Goal: Task Accomplishment & Management: Complete application form

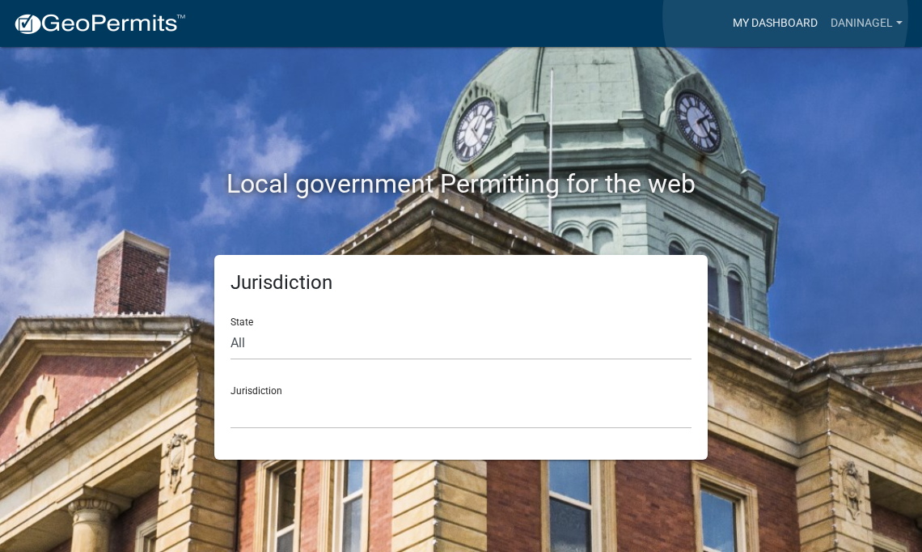
click at [785, 16] on link "My Dashboard" at bounding box center [775, 23] width 98 height 31
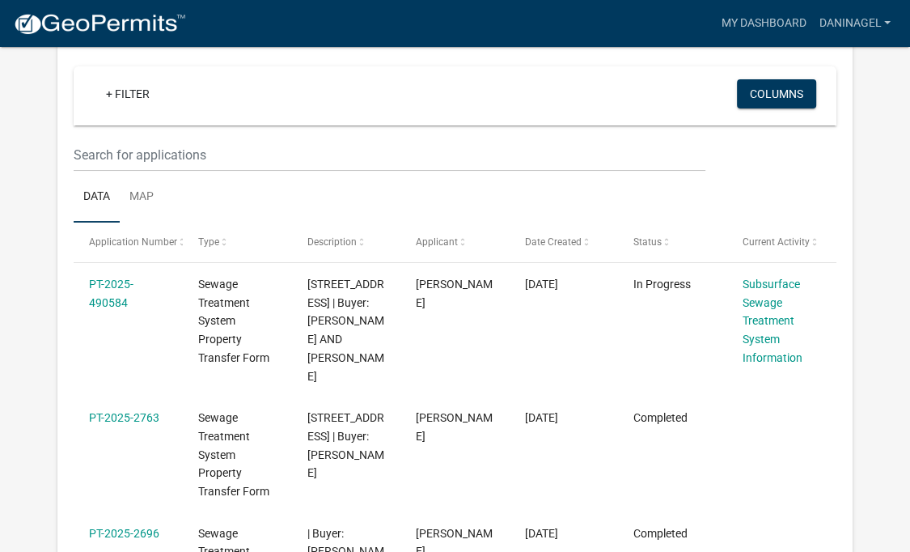
scroll to position [159, 0]
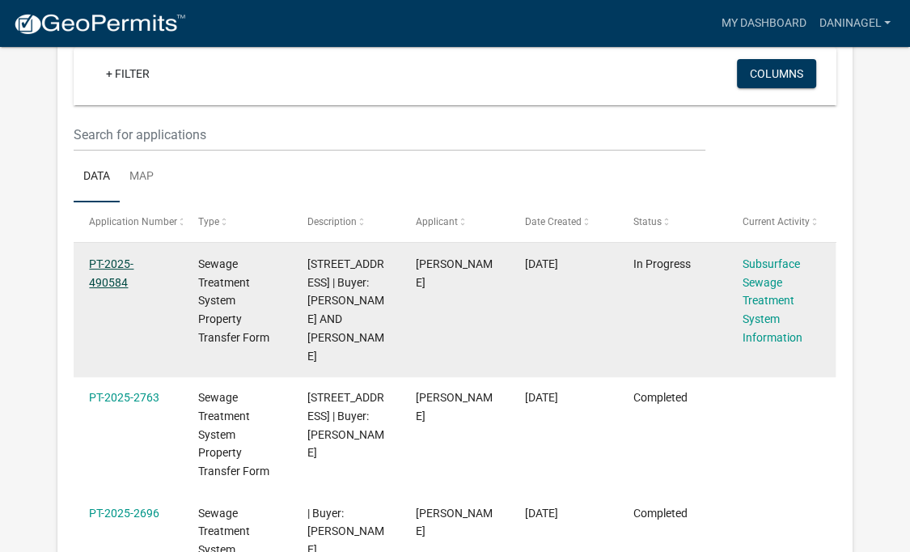
click at [108, 281] on link "PT-2025-490584" at bounding box center [111, 273] width 44 height 32
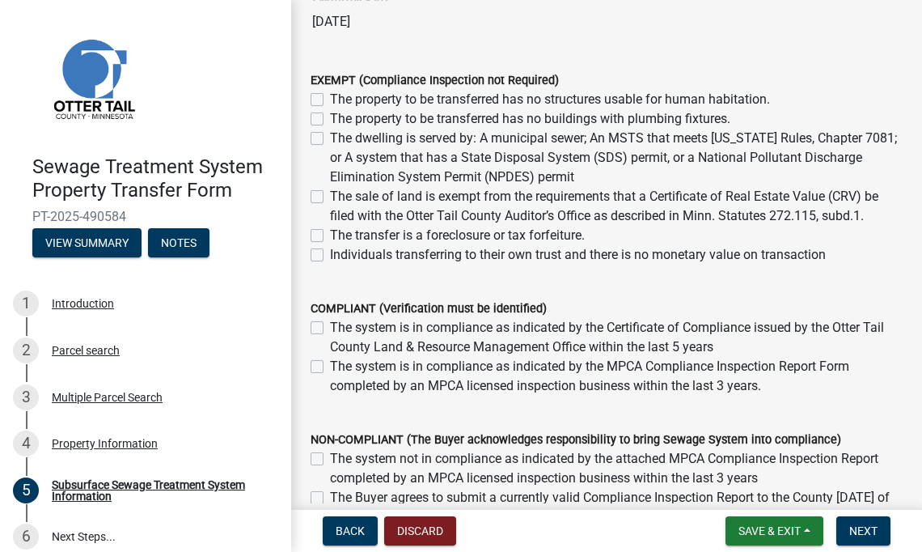
scroll to position [201, 0]
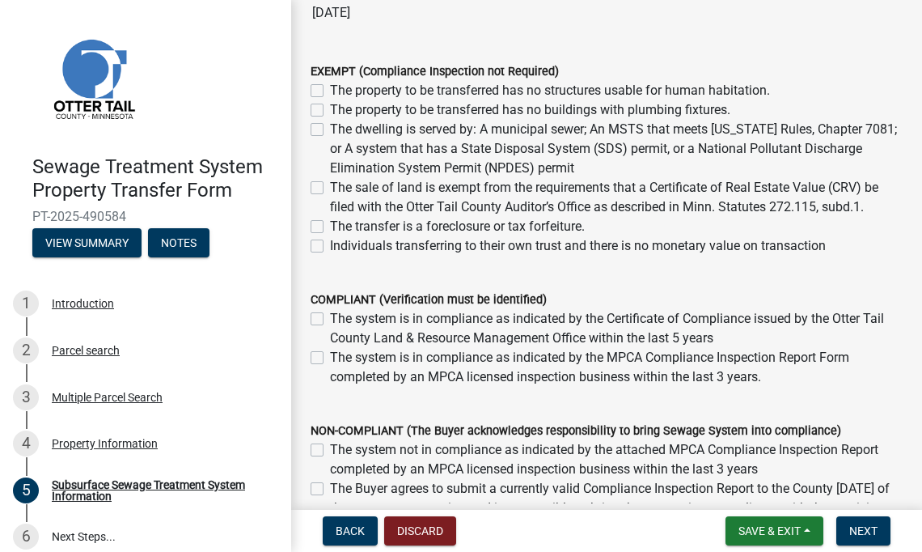
click at [330, 322] on label "The system is in compliance as indicated by the Certificate of Compliance issue…" at bounding box center [616, 328] width 573 height 39
click at [330, 319] on input "The system is in compliance as indicated by the Certificate of Compliance issue…" at bounding box center [335, 314] width 11 height 11
checkbox input "true"
checkbox input "false"
click at [799, 345] on label "The system is in compliance as indicated by the Certificate of Compliance issue…" at bounding box center [616, 328] width 573 height 39
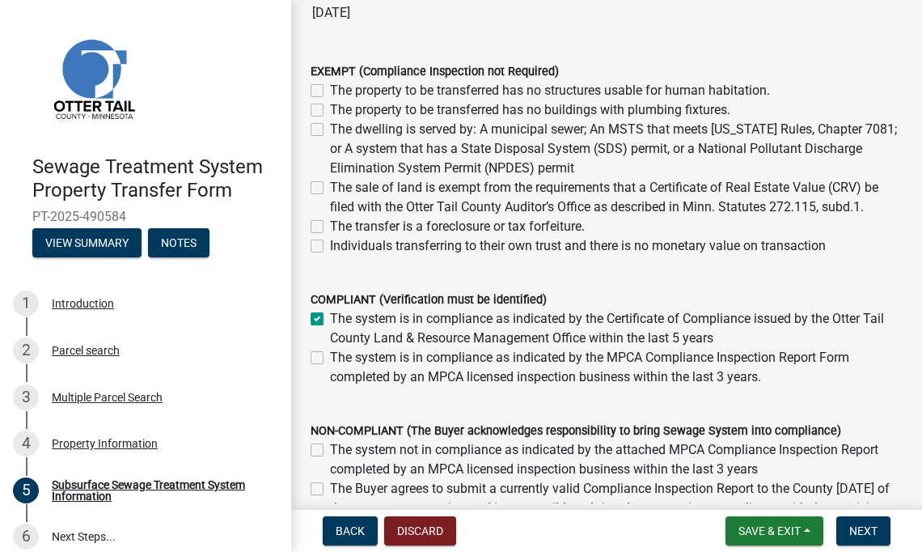
click at [340, 319] on input "The system is in compliance as indicated by the Certificate of Compliance issue…" at bounding box center [335, 314] width 11 height 11
checkbox input "false"
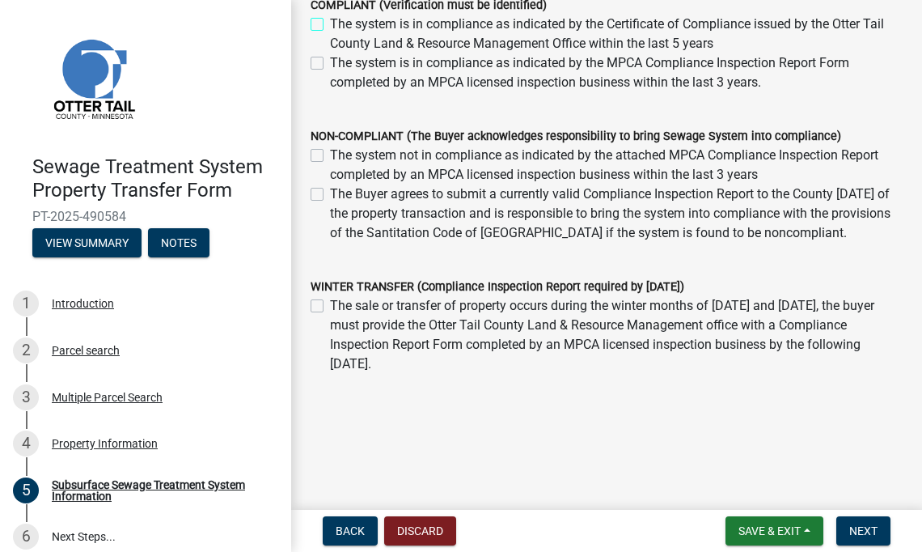
scroll to position [514, 0]
click at [857, 533] on span "Next" at bounding box center [863, 530] width 28 height 13
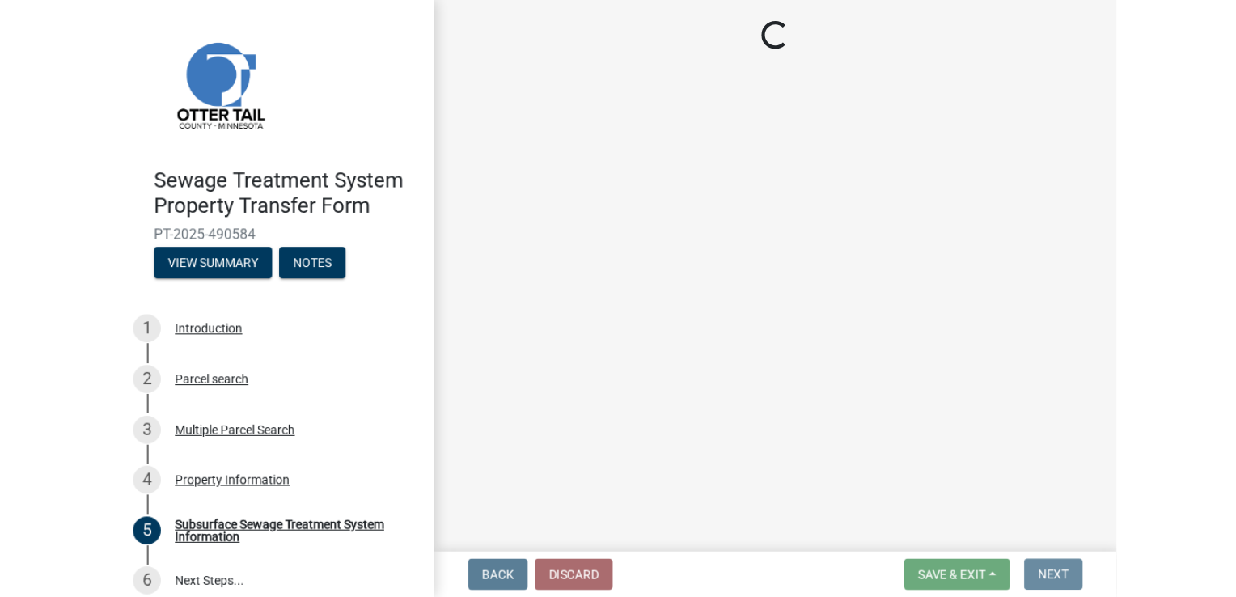
scroll to position [0, 0]
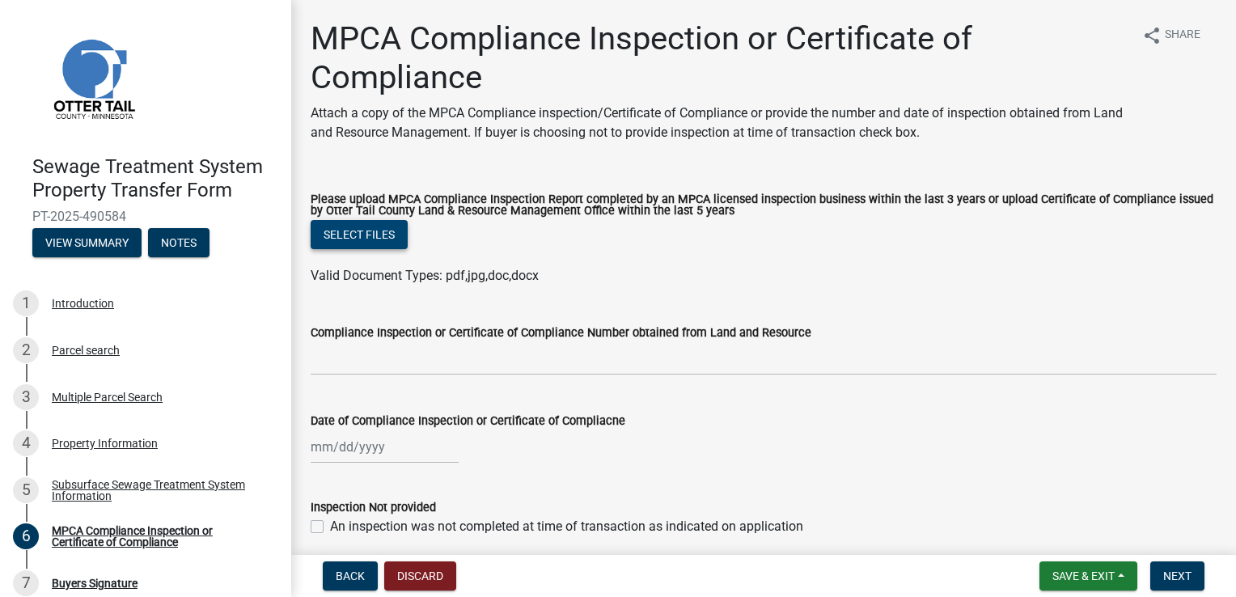
click at [377, 228] on button "Select files" at bounding box center [359, 234] width 97 height 29
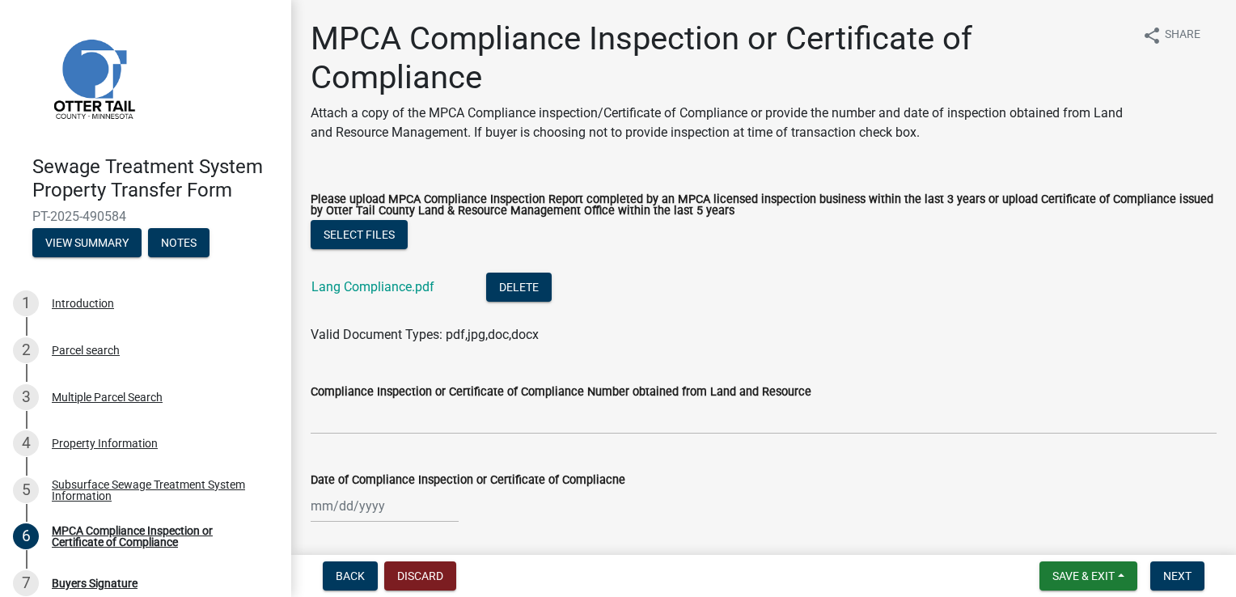
click at [312, 506] on div at bounding box center [385, 505] width 148 height 33
select select "10"
select select "2025"
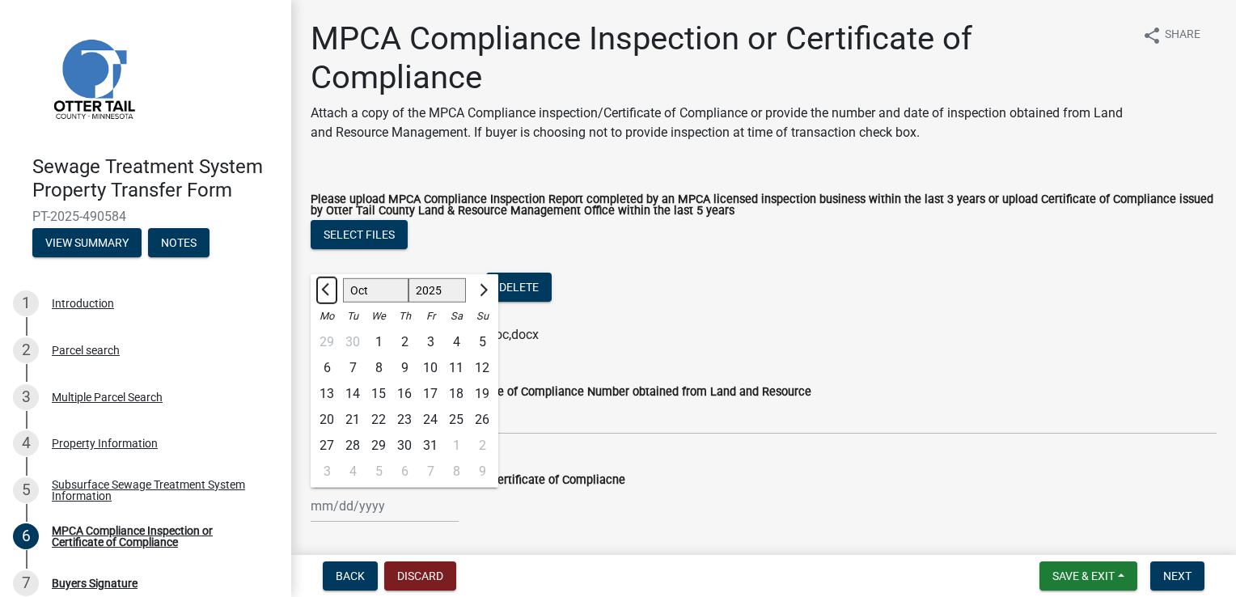
click at [324, 296] on button "Previous month" at bounding box center [326, 290] width 19 height 26
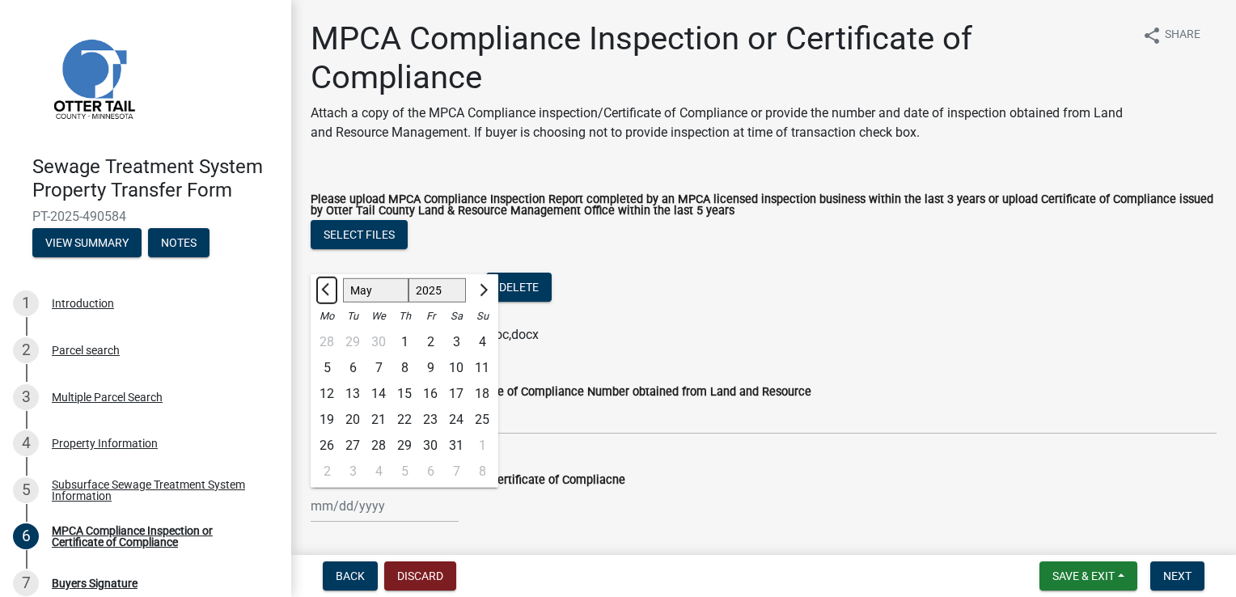
click at [324, 296] on button "Previous month" at bounding box center [326, 290] width 19 height 26
select select "4"
click at [411, 416] on div "24" at bounding box center [404, 420] width 26 height 26
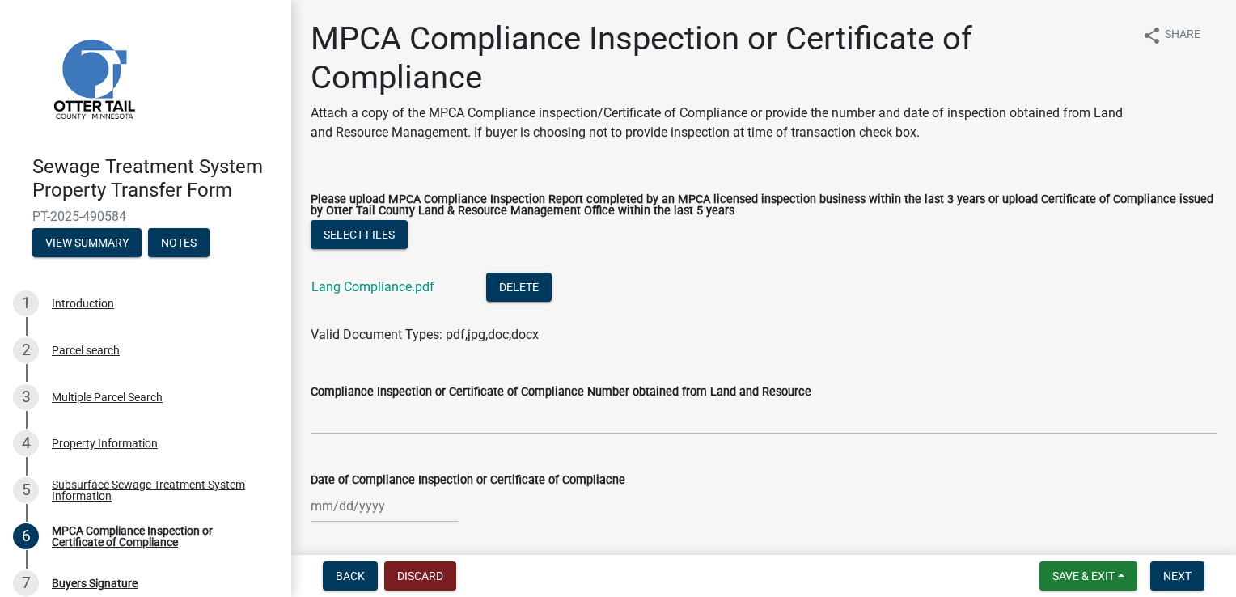
type input "[DATE]"
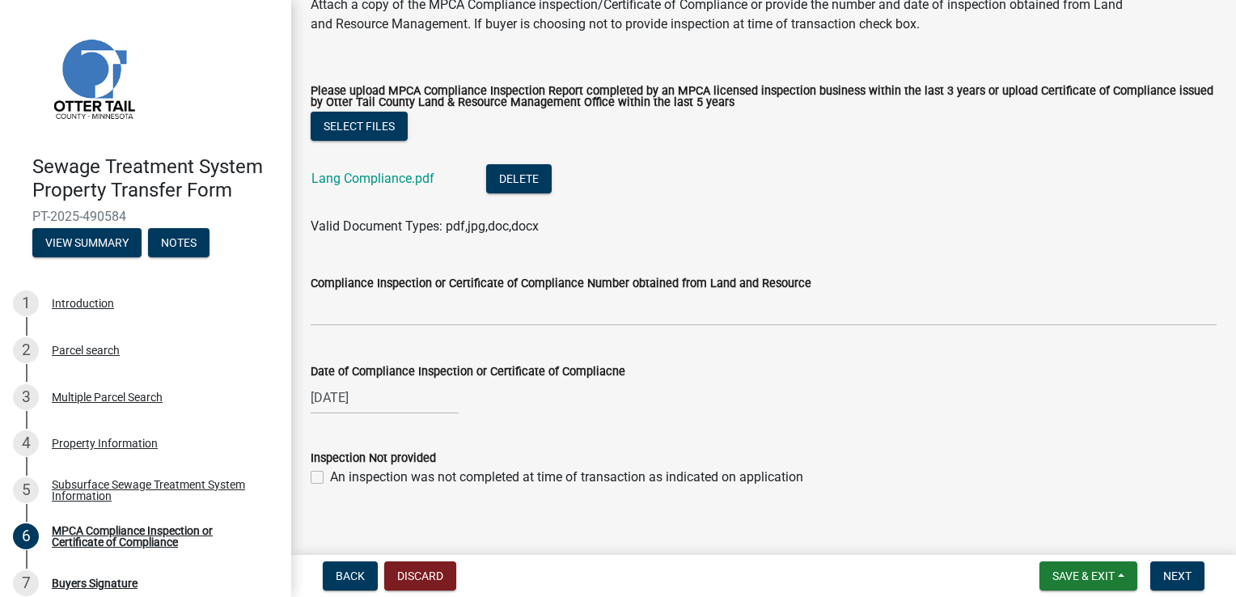
scroll to position [125, 0]
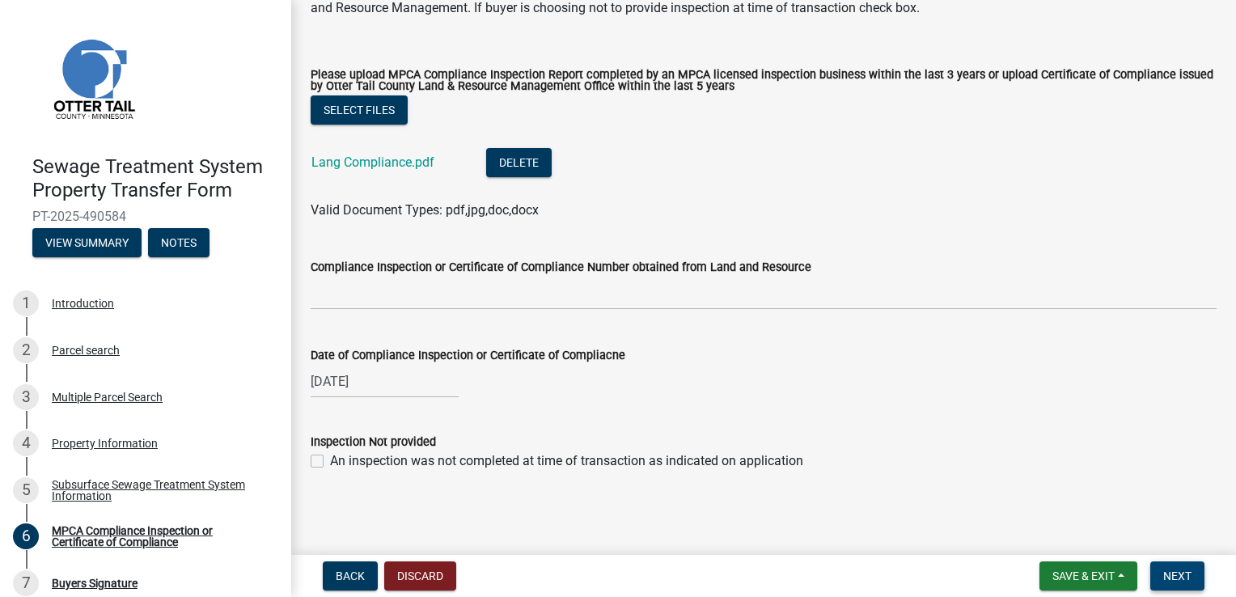
click at [921, 551] on span "Next" at bounding box center [1177, 575] width 28 height 13
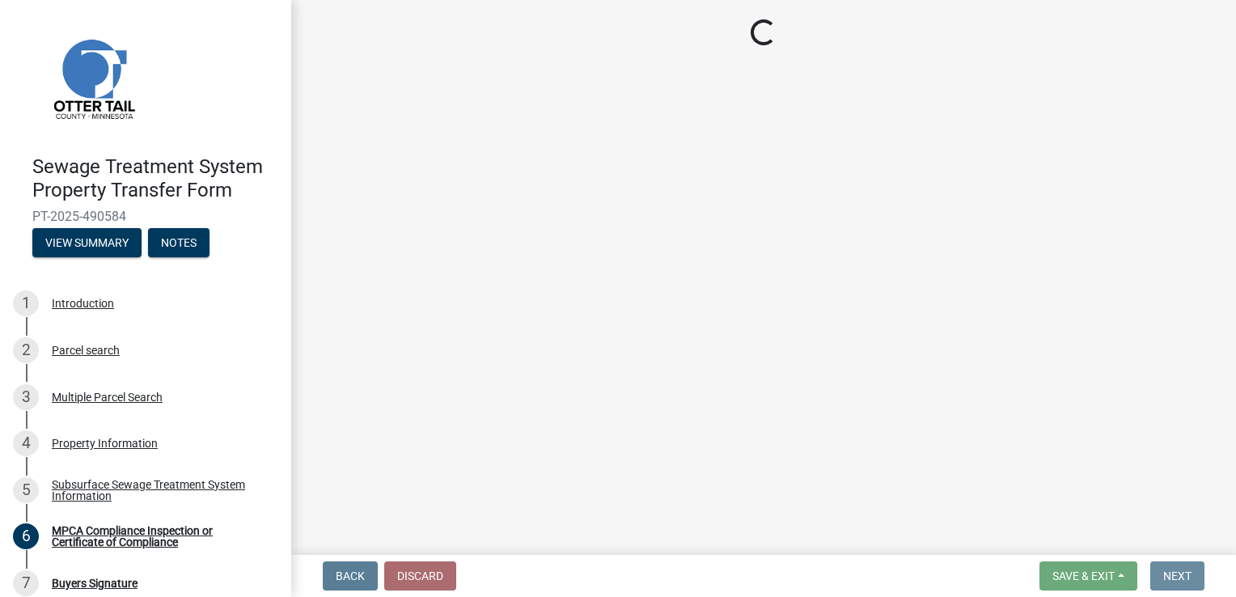
scroll to position [0, 0]
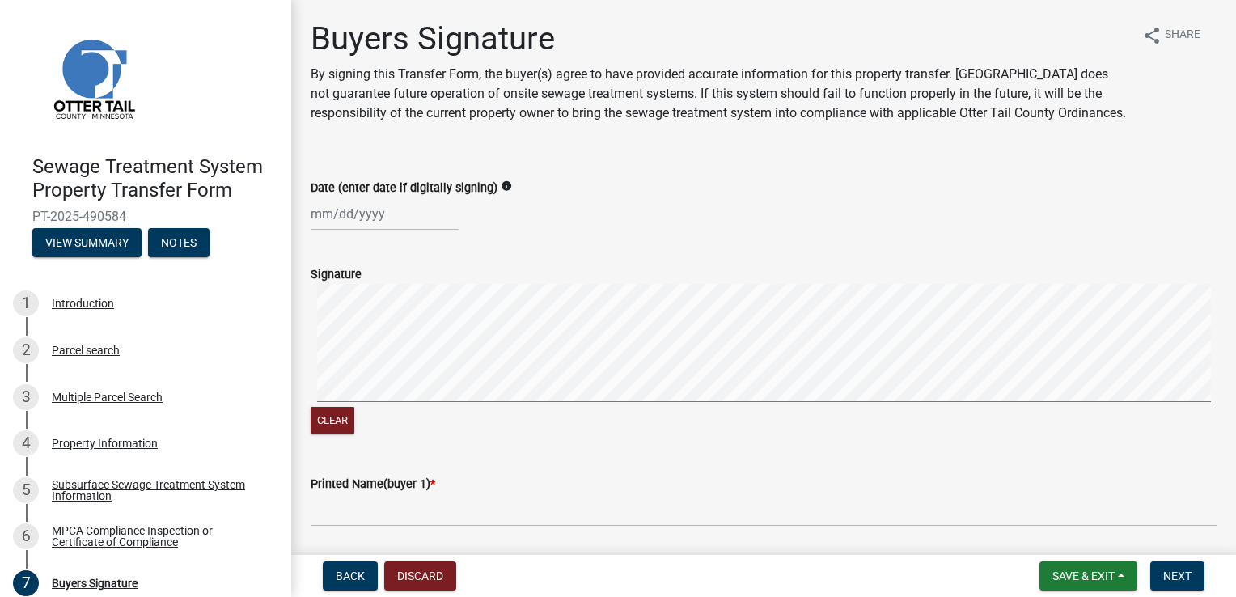
select select "10"
select select "2025"
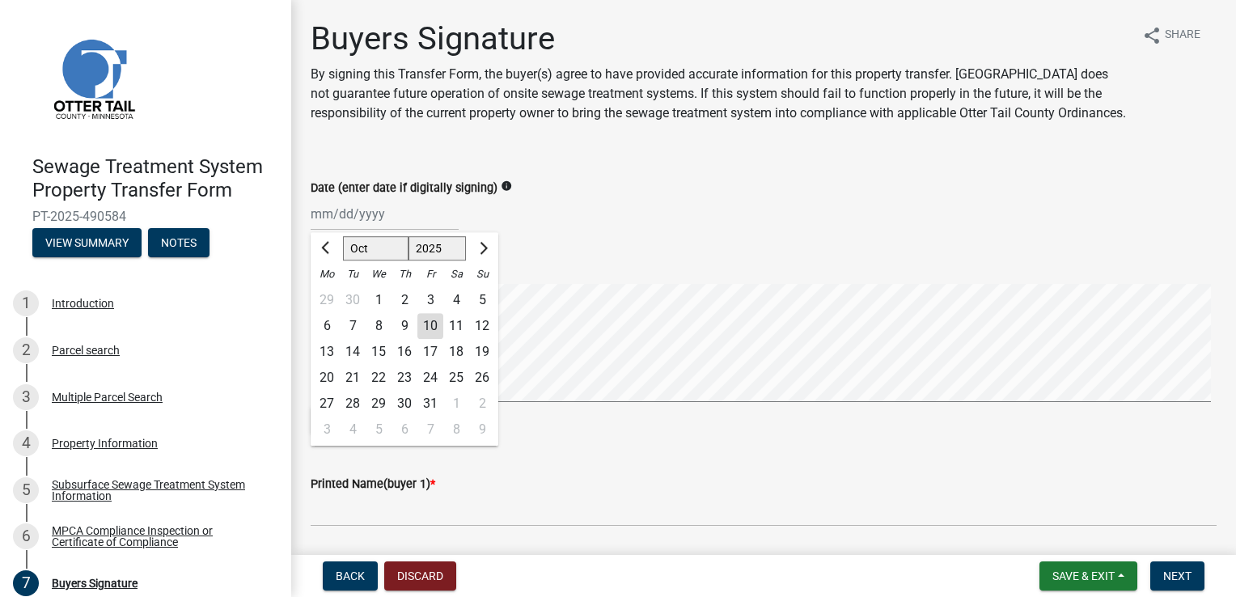
click at [324, 231] on div "[PERSON_NAME] Feb Mar Apr [PERSON_NAME][DATE] Oct Nov [DATE] 1526 1527 1528 152…" at bounding box center [385, 213] width 148 height 33
click at [307, 228] on div "Date (enter date if digitally signing) info [PERSON_NAME] Apr May Jun [DATE] Au…" at bounding box center [763, 192] width 930 height 75
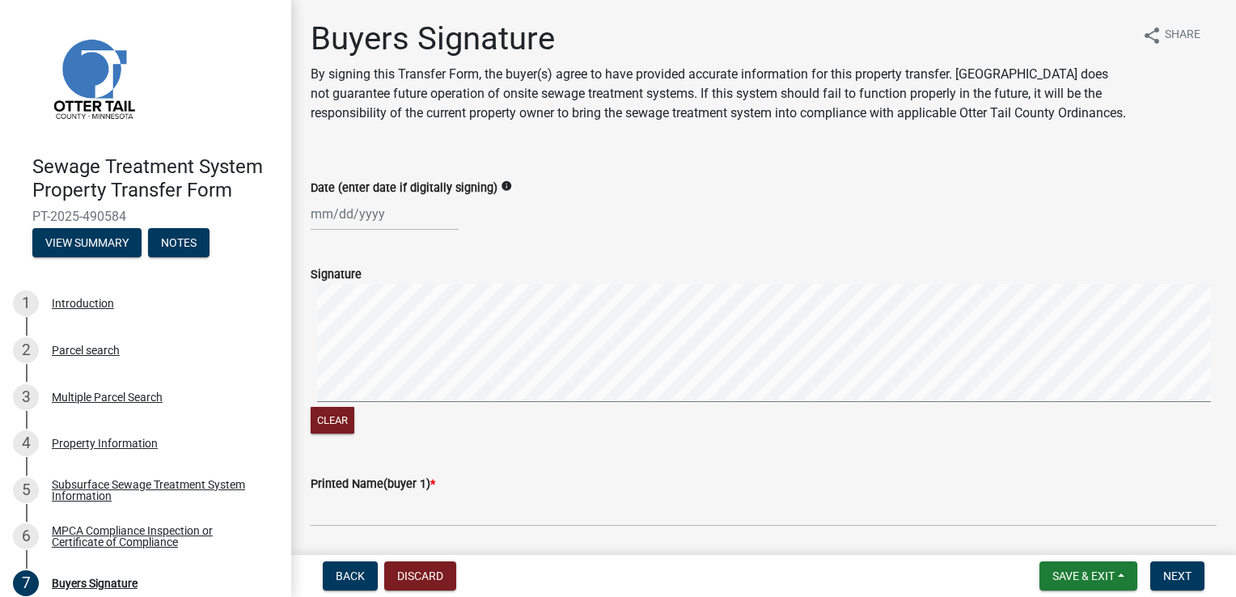
click at [312, 231] on div at bounding box center [385, 213] width 148 height 33
select select "10"
select select "2025"
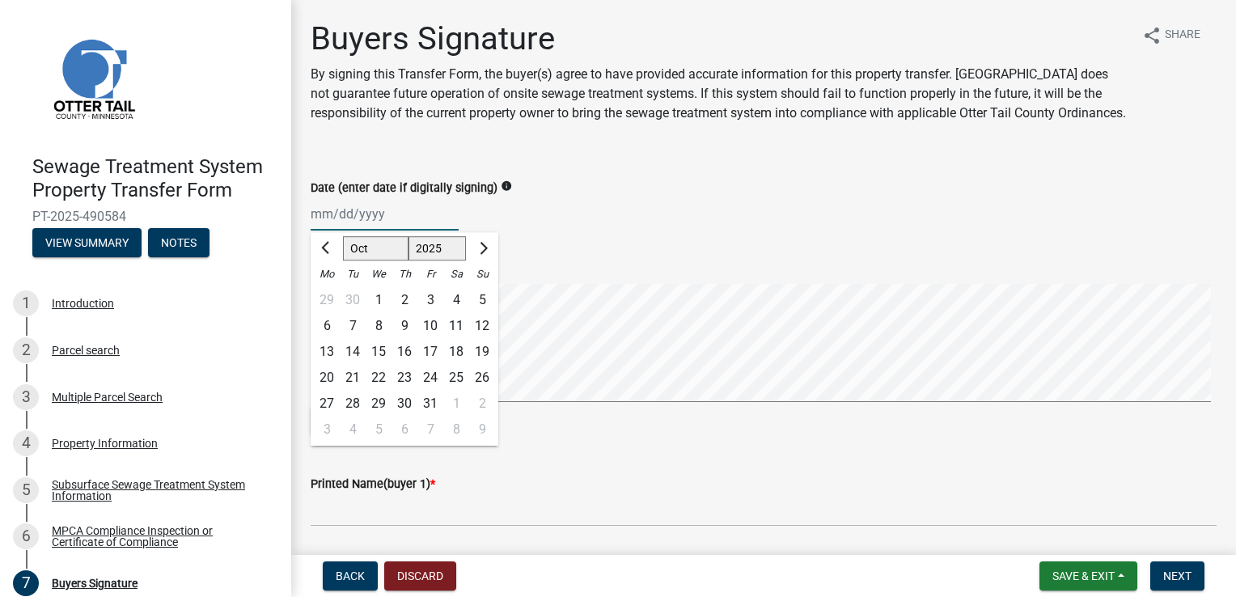
click at [312, 231] on input "Date (enter date if digitally signing)" at bounding box center [385, 213] width 148 height 33
click at [433, 339] on div "10" at bounding box center [430, 326] width 26 height 26
type input "[DATE]"
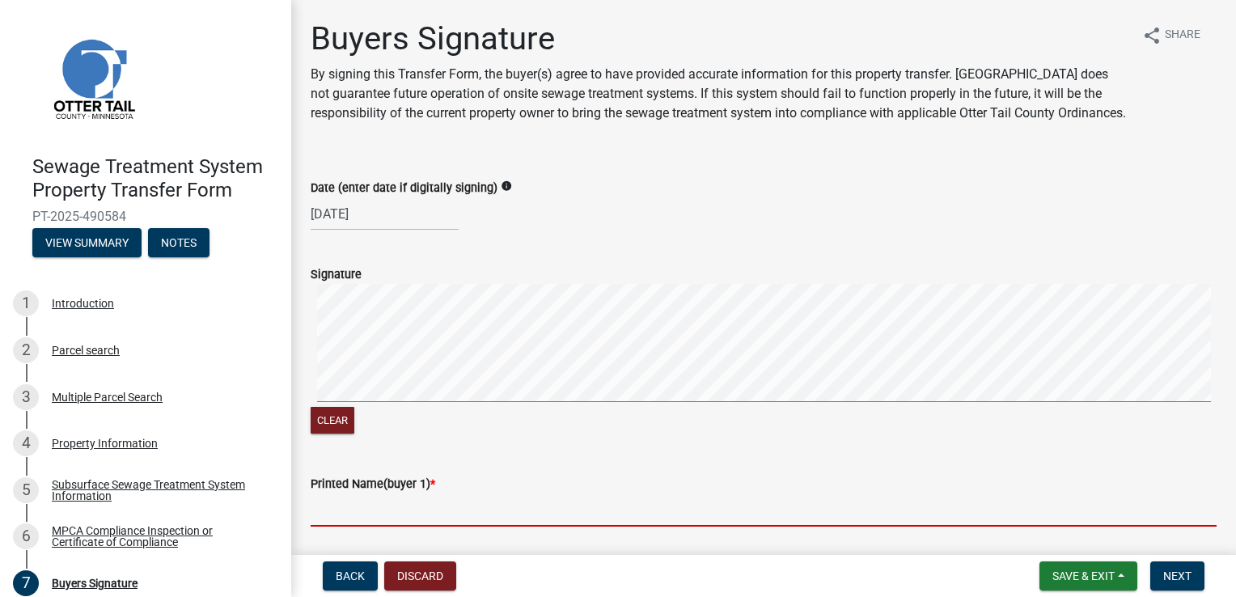
click at [356, 527] on input "Printed Name(buyer 1) *" at bounding box center [764, 509] width 906 height 33
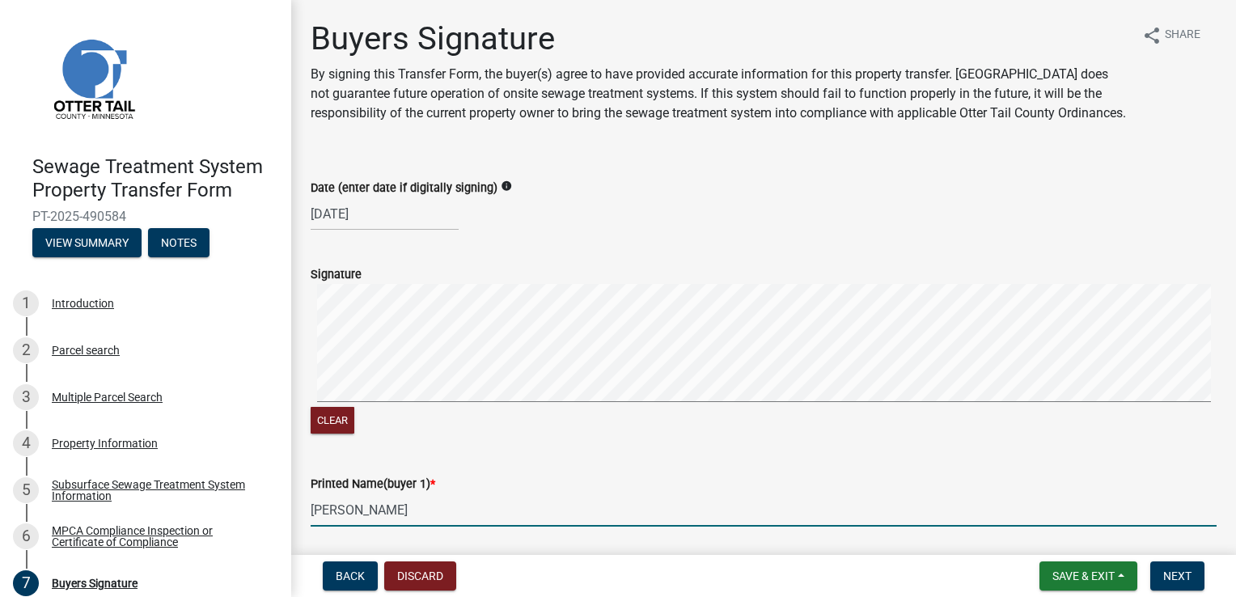
type input "[PERSON_NAME]"
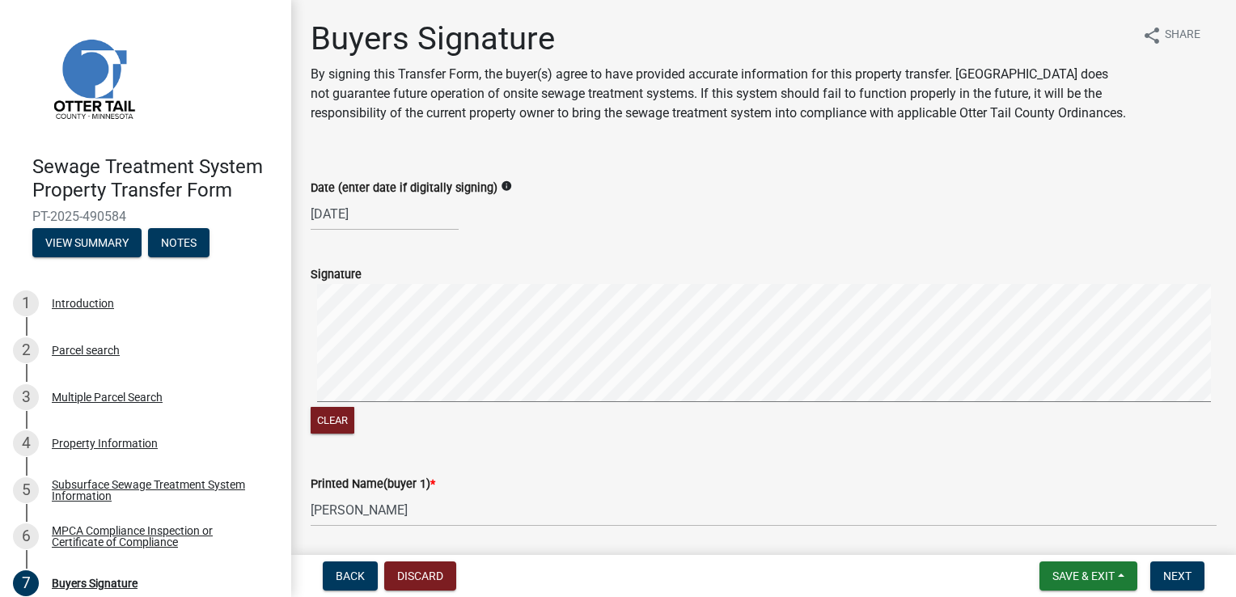
scroll to position [459, 0]
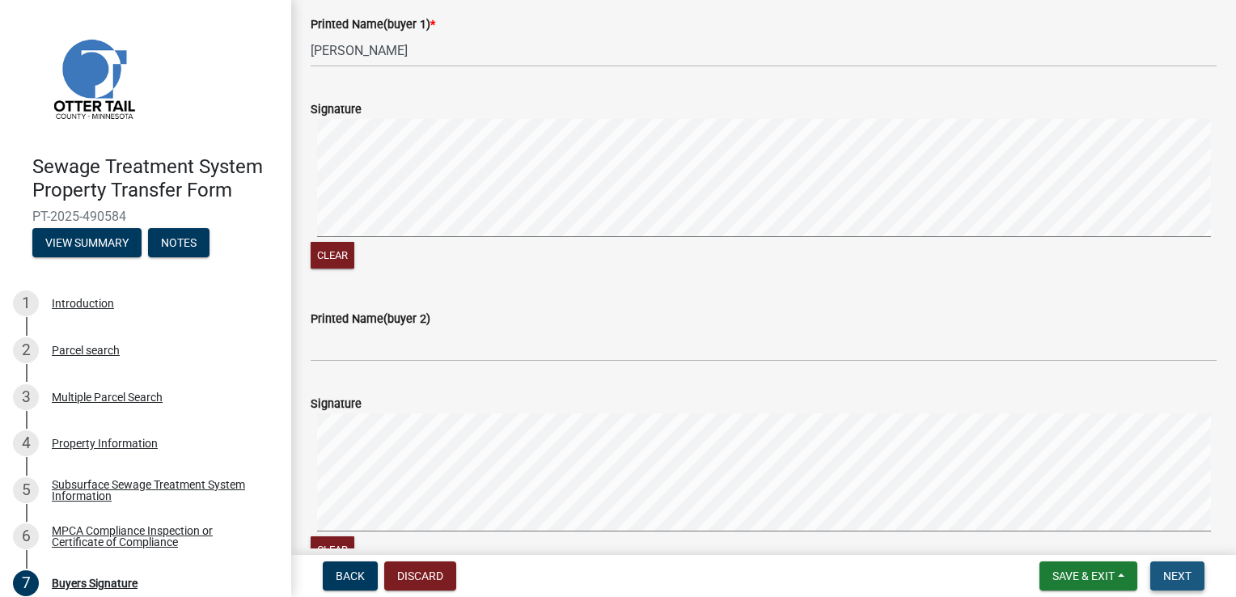
click at [921, 551] on button "Next" at bounding box center [1177, 575] width 54 height 29
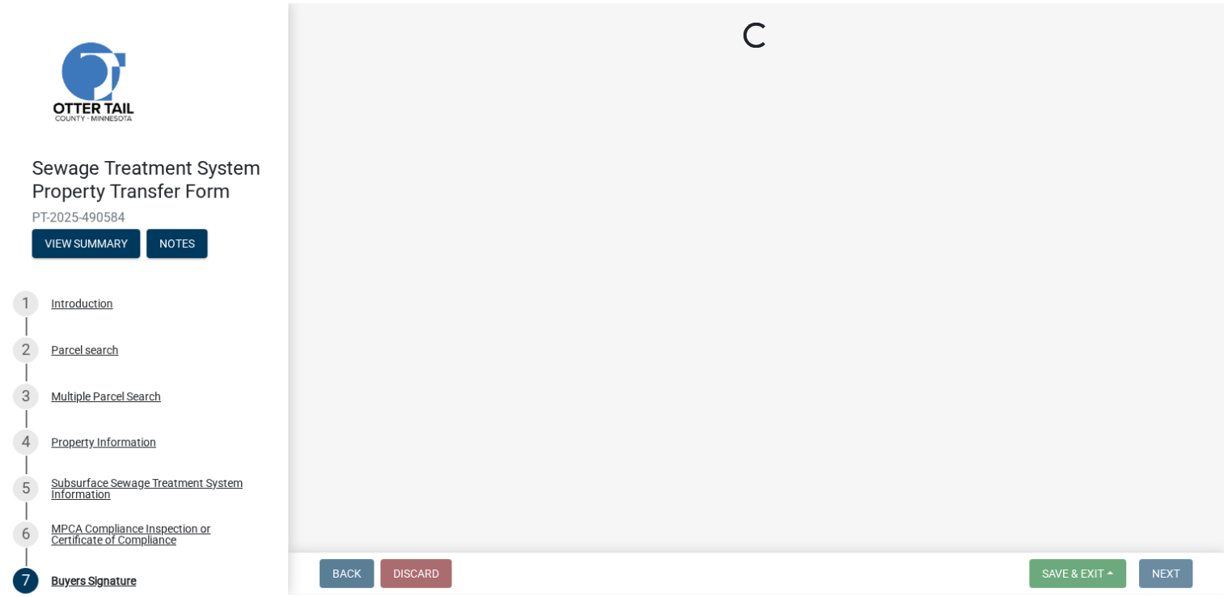
scroll to position [0, 0]
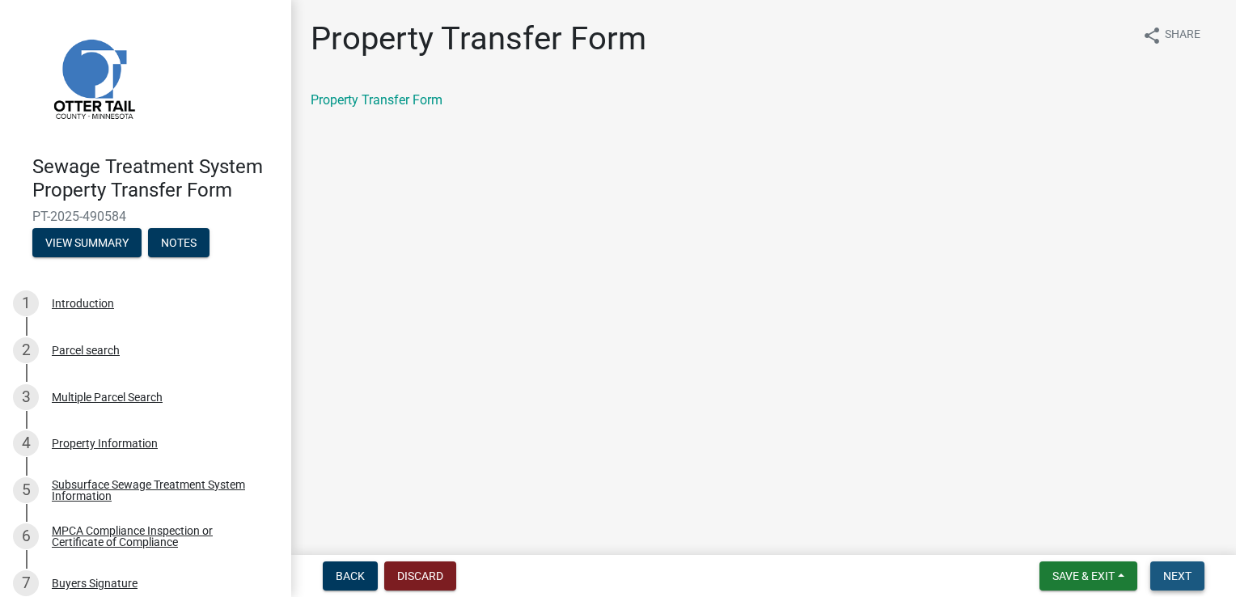
click at [921, 551] on button "Next" at bounding box center [1177, 575] width 54 height 29
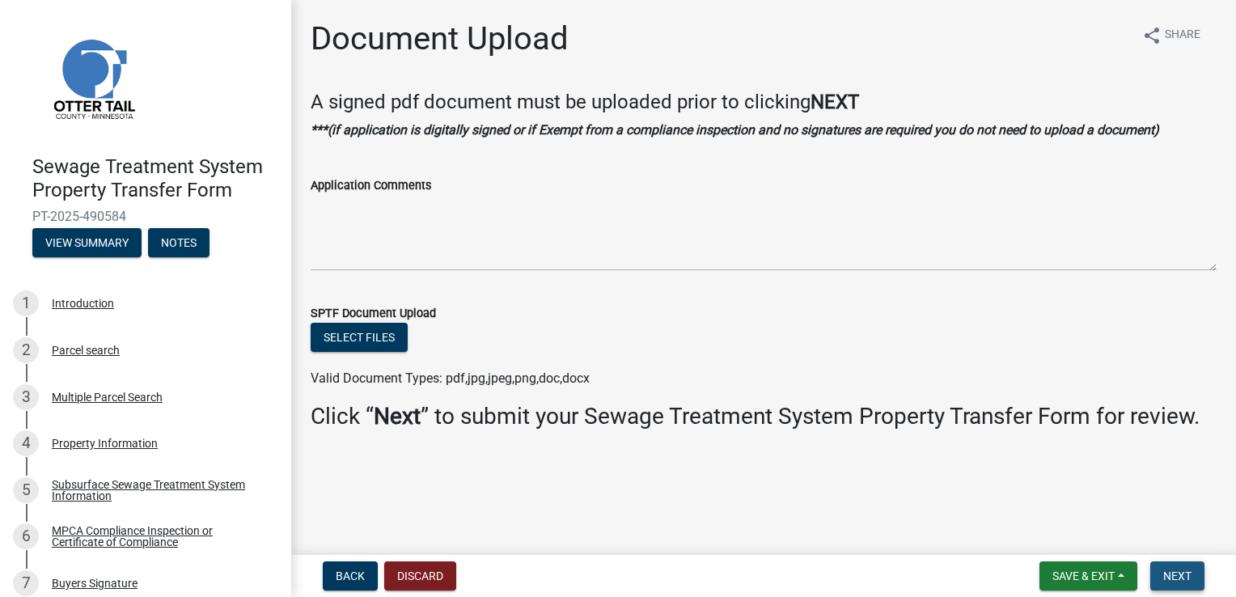
click at [921, 551] on button "Next" at bounding box center [1177, 575] width 54 height 29
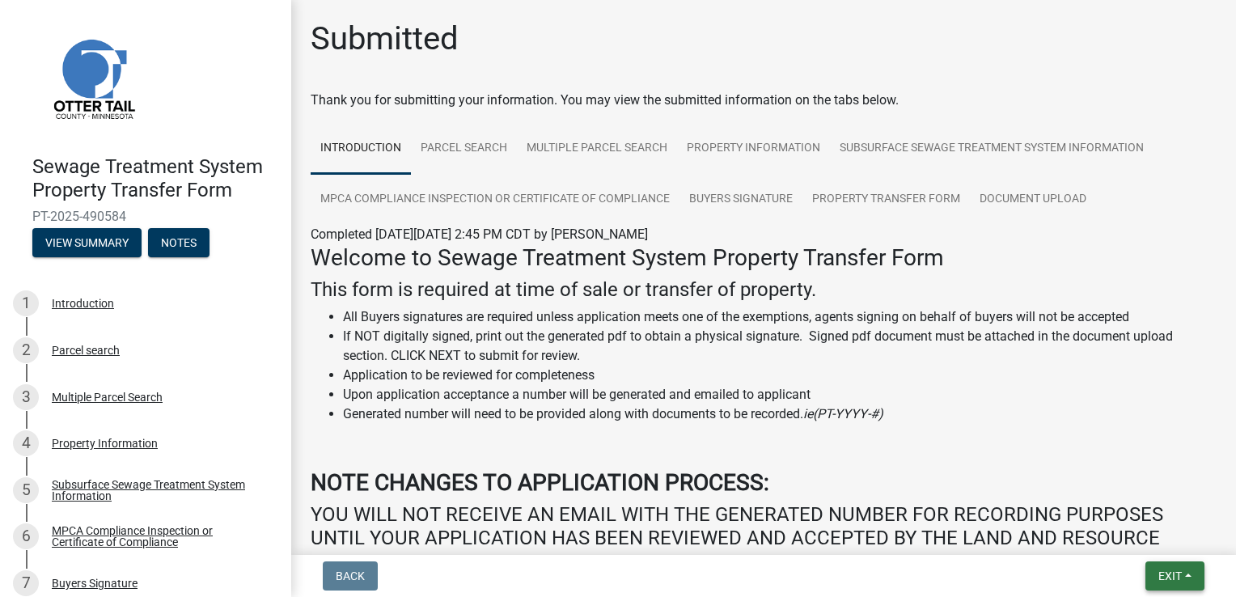
click at [921, 551] on button "Exit" at bounding box center [1174, 575] width 59 height 29
click at [921, 543] on button "Save & Exit" at bounding box center [1140, 533] width 129 height 39
